Goal: Information Seeking & Learning: Learn about a topic

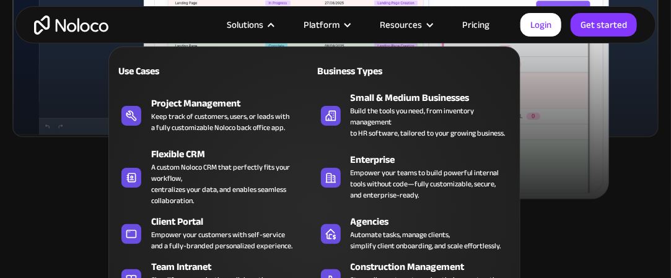
scroll to position [669, 0]
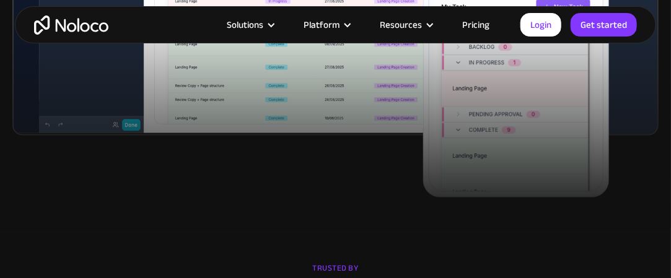
click at [477, 22] on link "Pricing" at bounding box center [476, 25] width 58 height 16
